Goal: Use online tool/utility: Utilize a website feature to perform a specific function

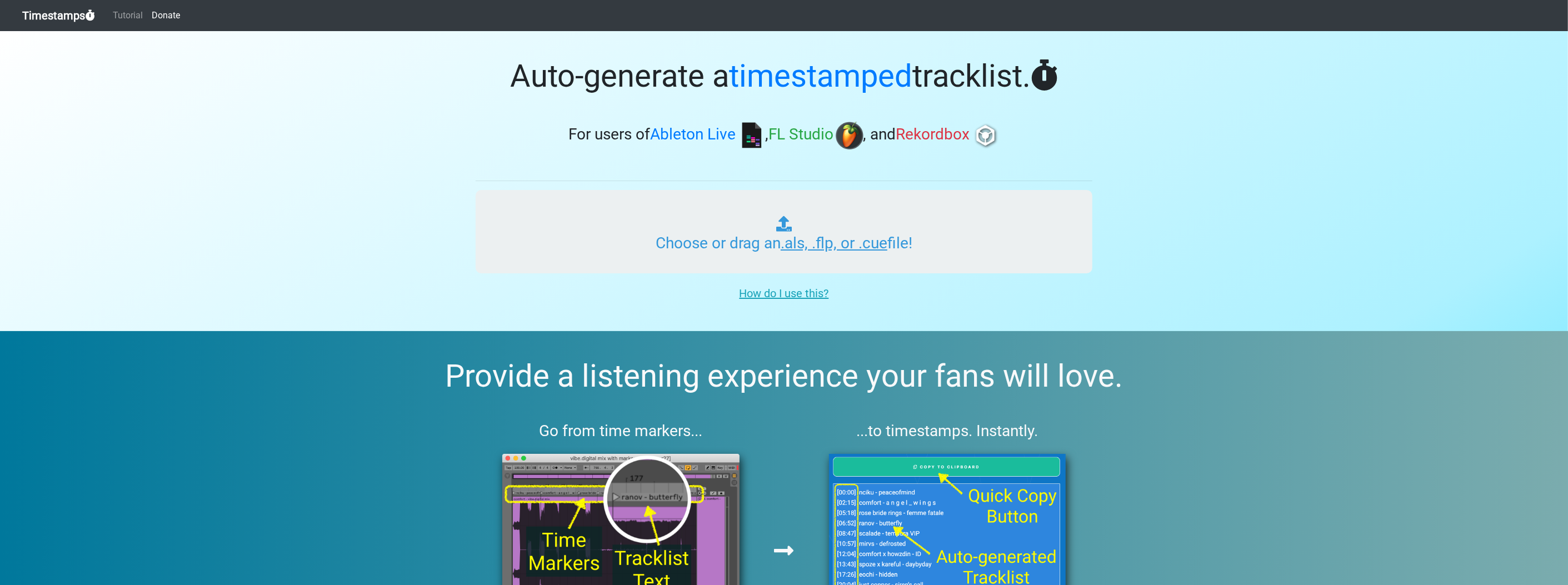
click at [689, 199] on input "Choose or drag an .als, .flp, or .cue file!" at bounding box center [784, 231] width 617 height 83
type input "C:\fakepath\SAMPOM MIX1 [DATE] MASTER WAV.flp"
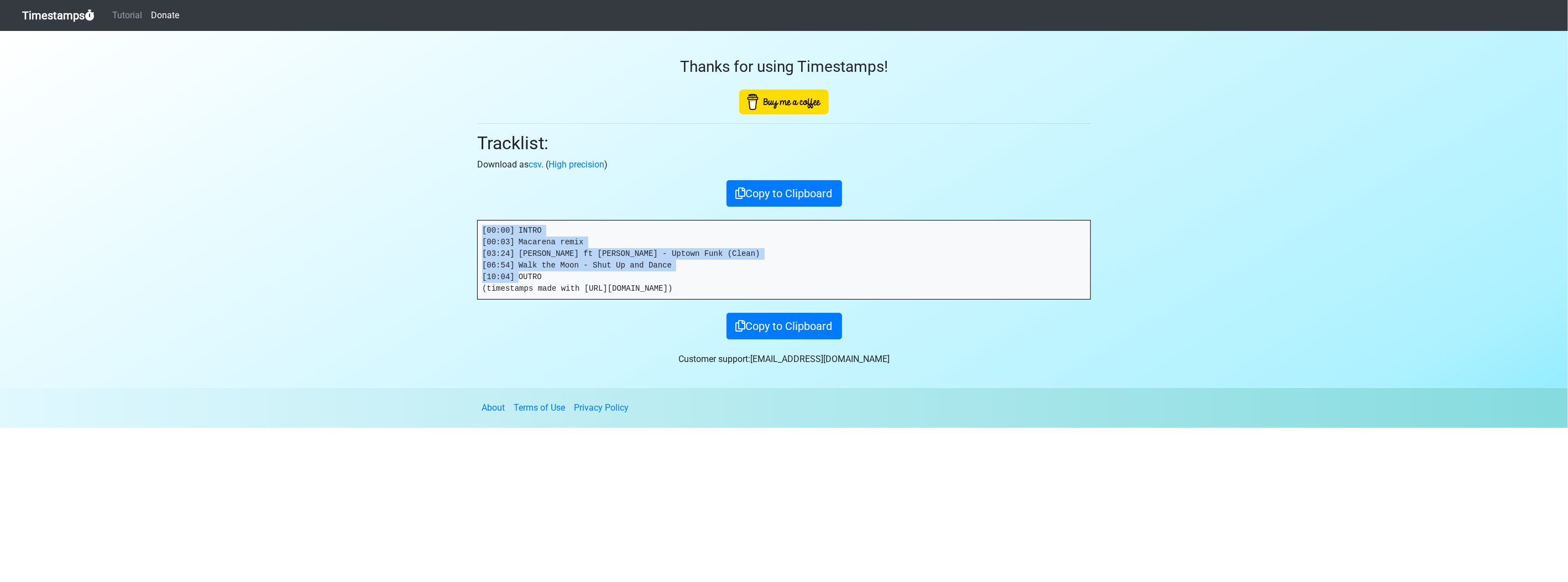
drag, startPoint x: 514, startPoint y: 255, endPoint x: 449, endPoint y: 194, distance: 89.1
click at [449, 194] on section "Thanks for using Timestamps! Tracklist: Download as csv . ( High precision ) Co…" at bounding box center [784, 209] width 1568 height 357
copy pre "[00:00] INTRO [00:03] Macarena remix [03:24] Mark Ronson ft Bruno Mars - Uptown…"
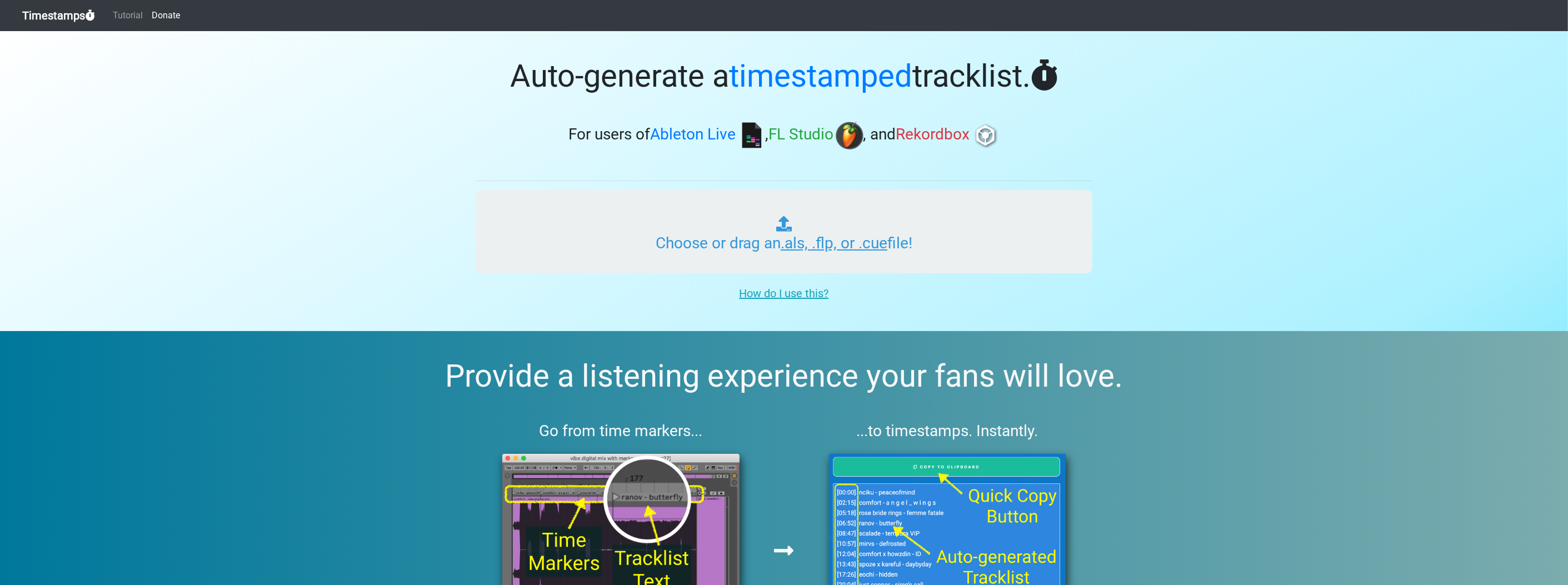
click at [713, 207] on input "Choose or drag an .als, .flp, or .cue file!" at bounding box center [784, 231] width 617 height 83
type input "C:\fakepath\SAMPOM MIX2 18SEP MASTER WAV.flp"
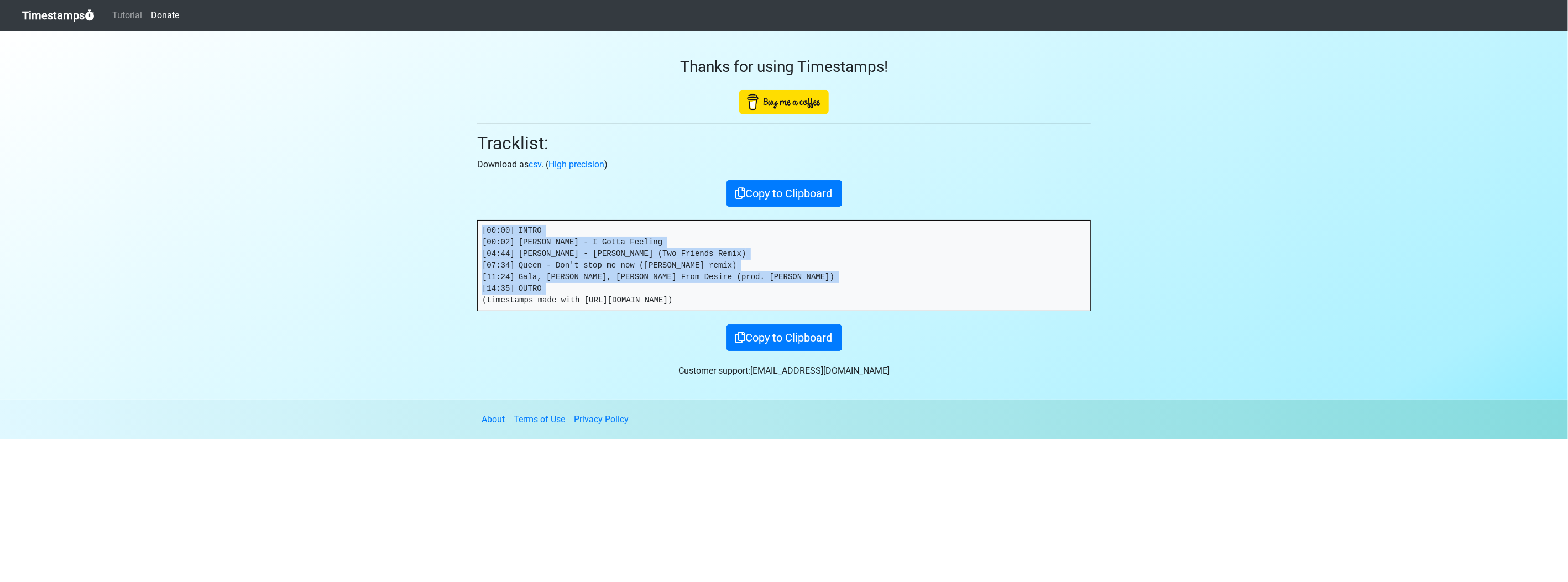
drag, startPoint x: 553, startPoint y: 284, endPoint x: 467, endPoint y: 192, distance: 125.9
click at [452, 191] on section "Thanks for using Timestamps! Tracklist: Download as csv . ( High precision ) Co…" at bounding box center [784, 215] width 1568 height 368
copy pre "[00:00] INTRO [00:02] Black Eyed Peas - I Gotta Feeling [04:44] Neil Diamond - …"
